Goal: Find specific page/section: Find specific page/section

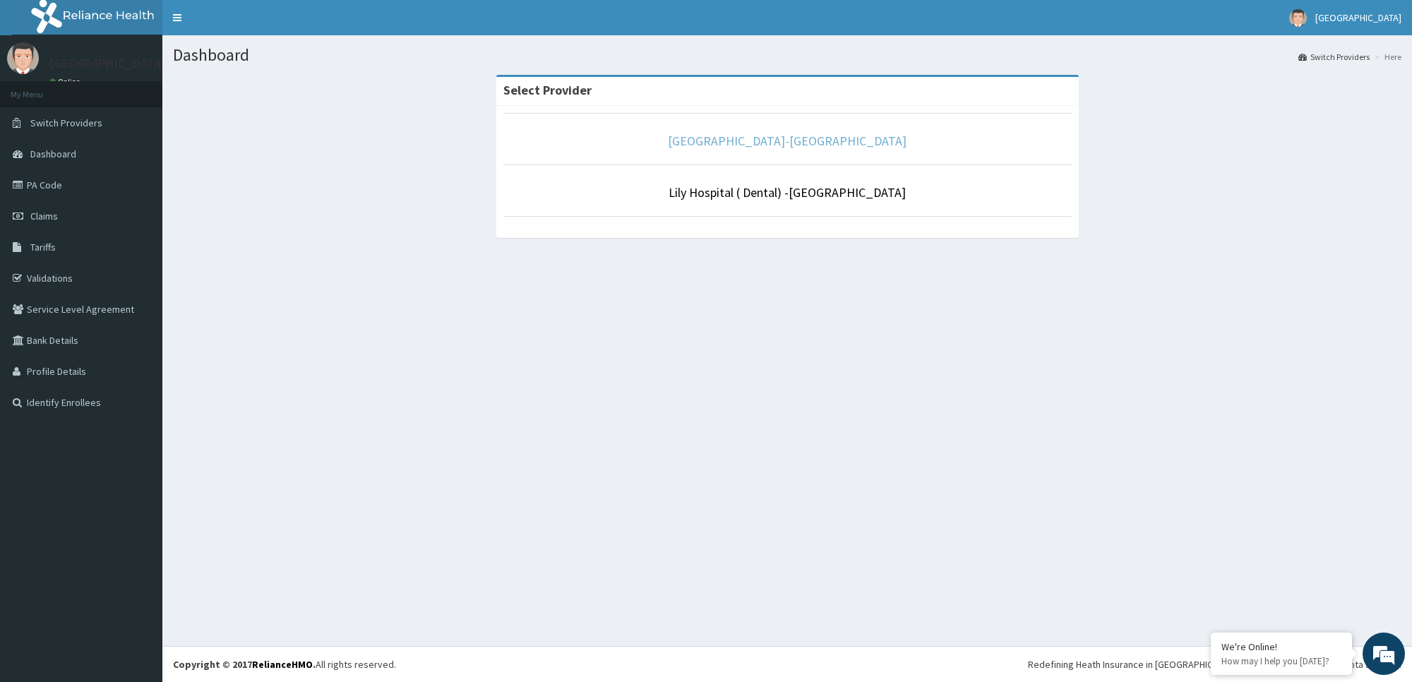
click at [784, 143] on link "[GEOGRAPHIC_DATA]-[GEOGRAPHIC_DATA]" at bounding box center [787, 141] width 239 height 16
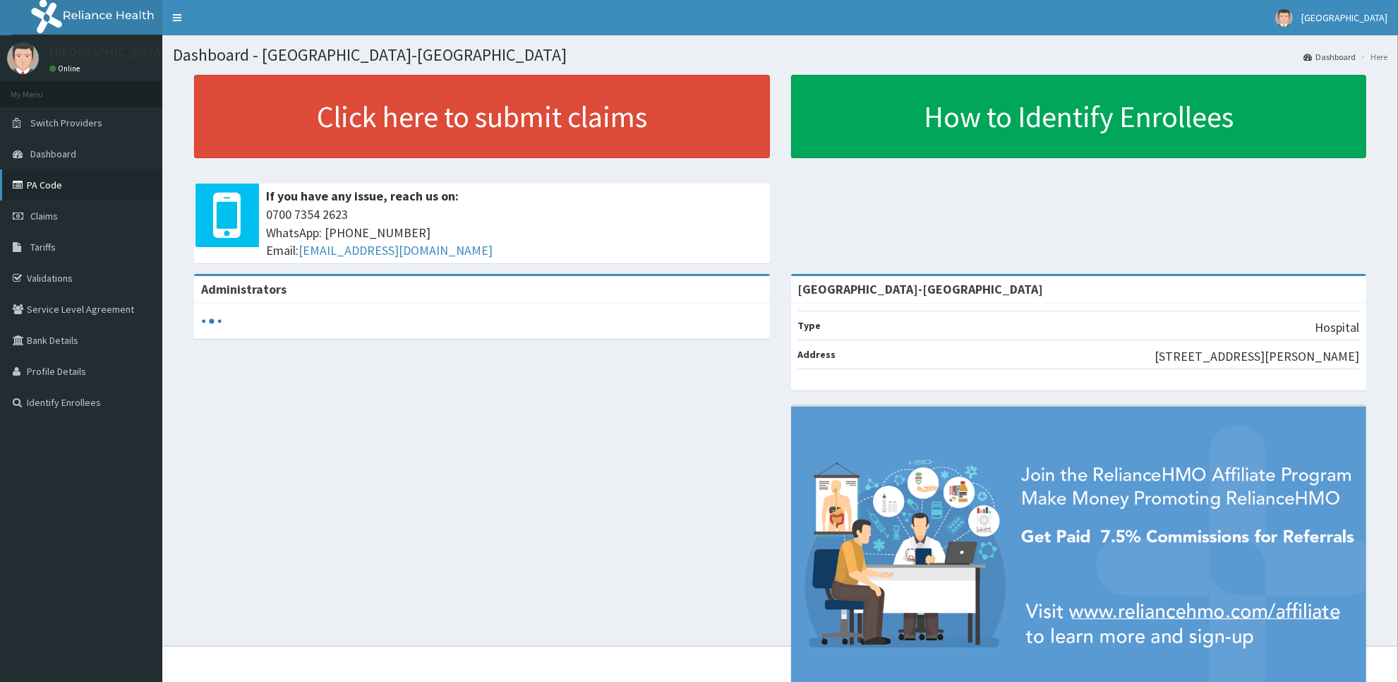
click at [44, 196] on link "PA Code" at bounding box center [81, 184] width 162 height 31
